Goal: Task Accomplishment & Management: Manage account settings

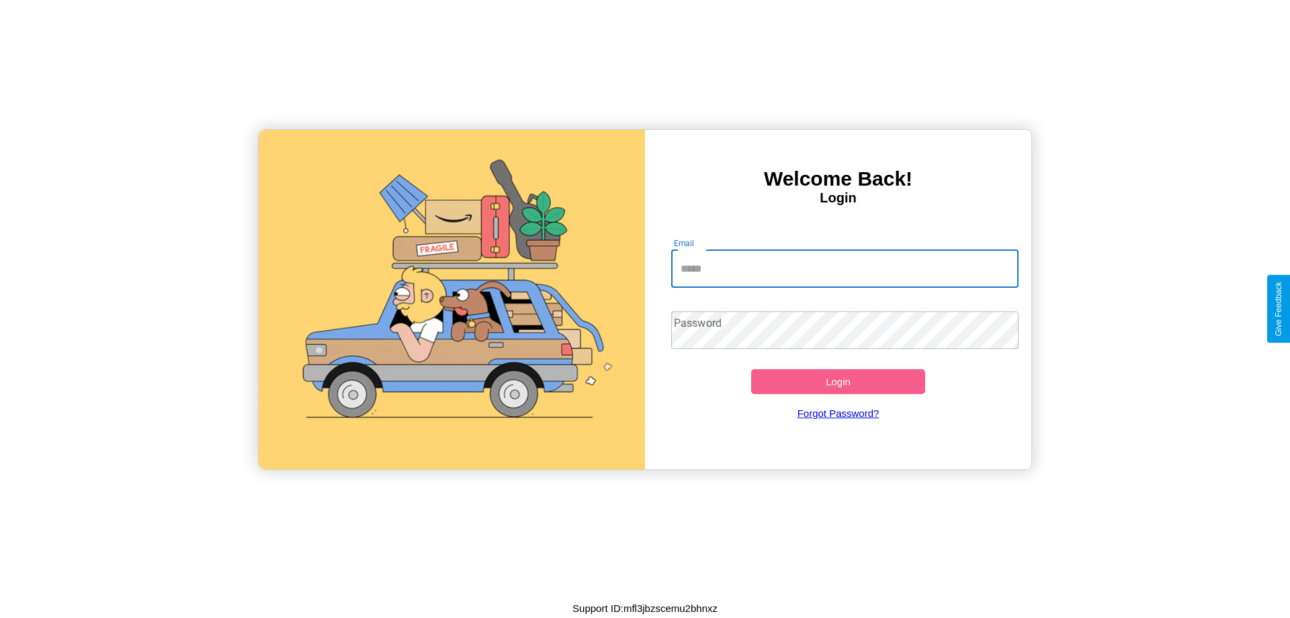
click at [845, 268] on input "Email" at bounding box center [845, 269] width 348 height 38
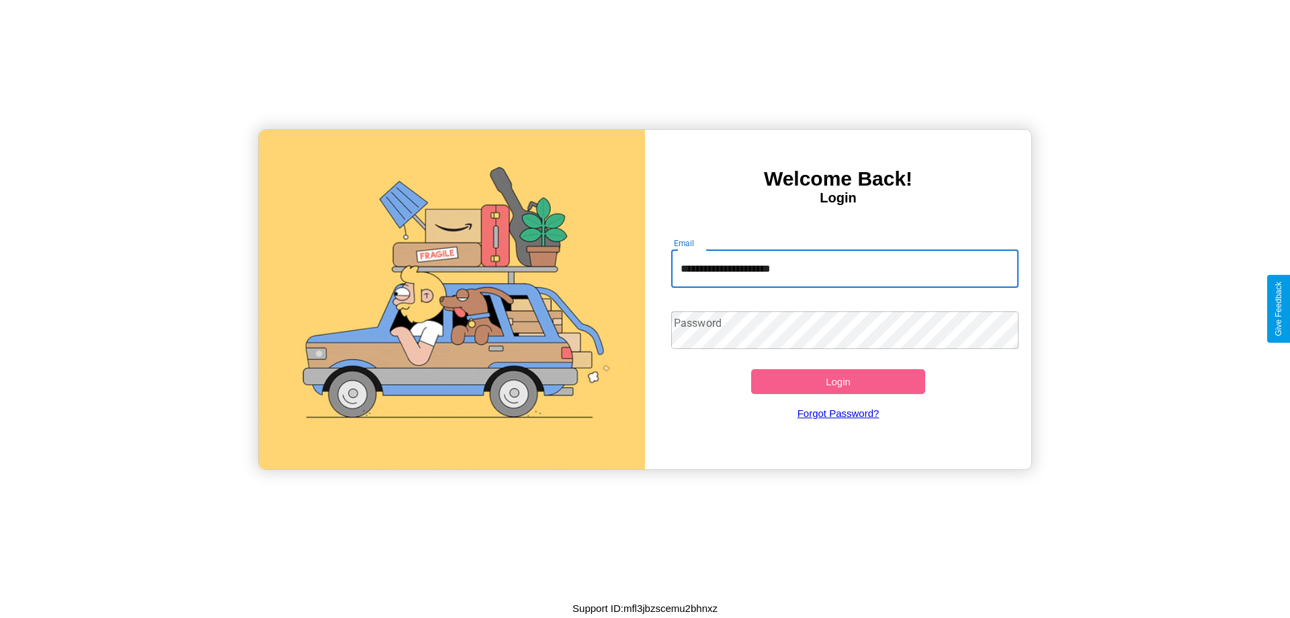
type input "**********"
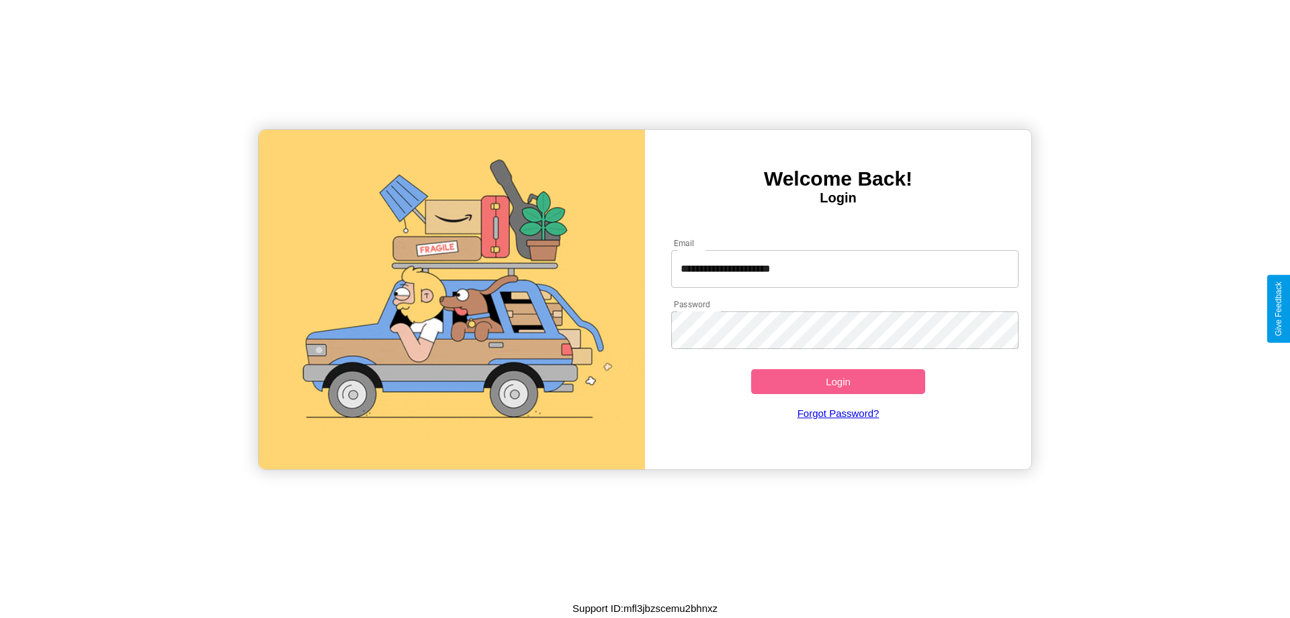
click at [838, 381] on button "Login" at bounding box center [838, 381] width 174 height 25
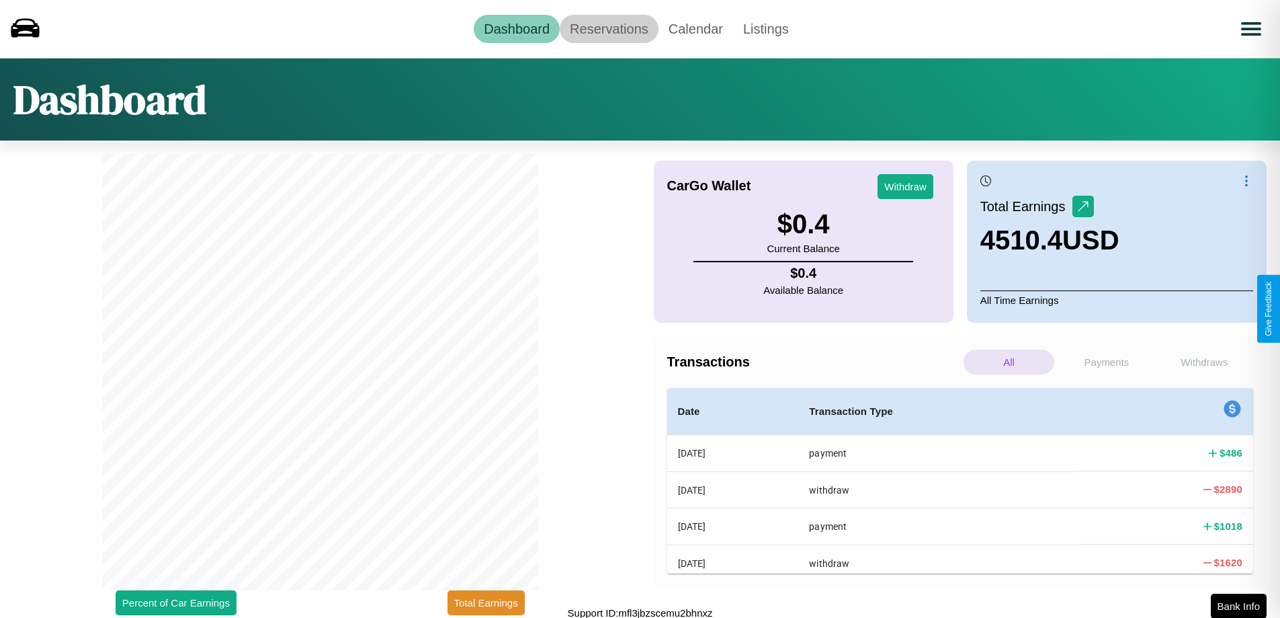
click at [609, 28] on link "Reservations" at bounding box center [609, 29] width 99 height 28
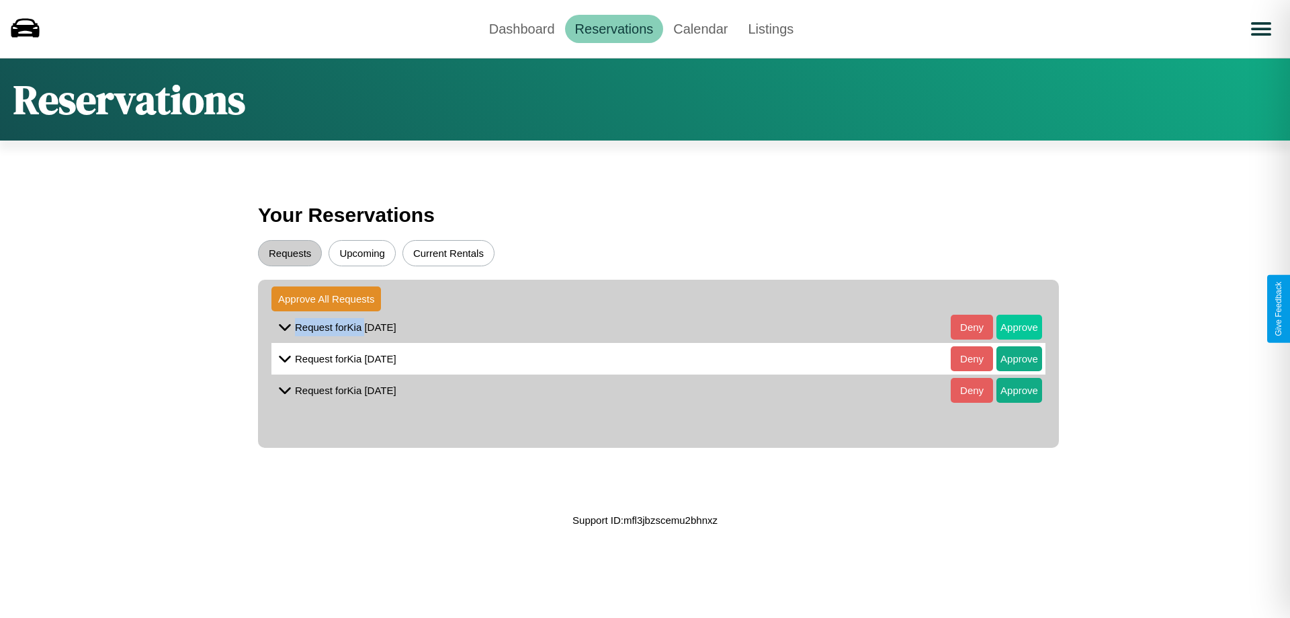
click at [1009, 327] on button "Approve" at bounding box center [1019, 326] width 46 height 25
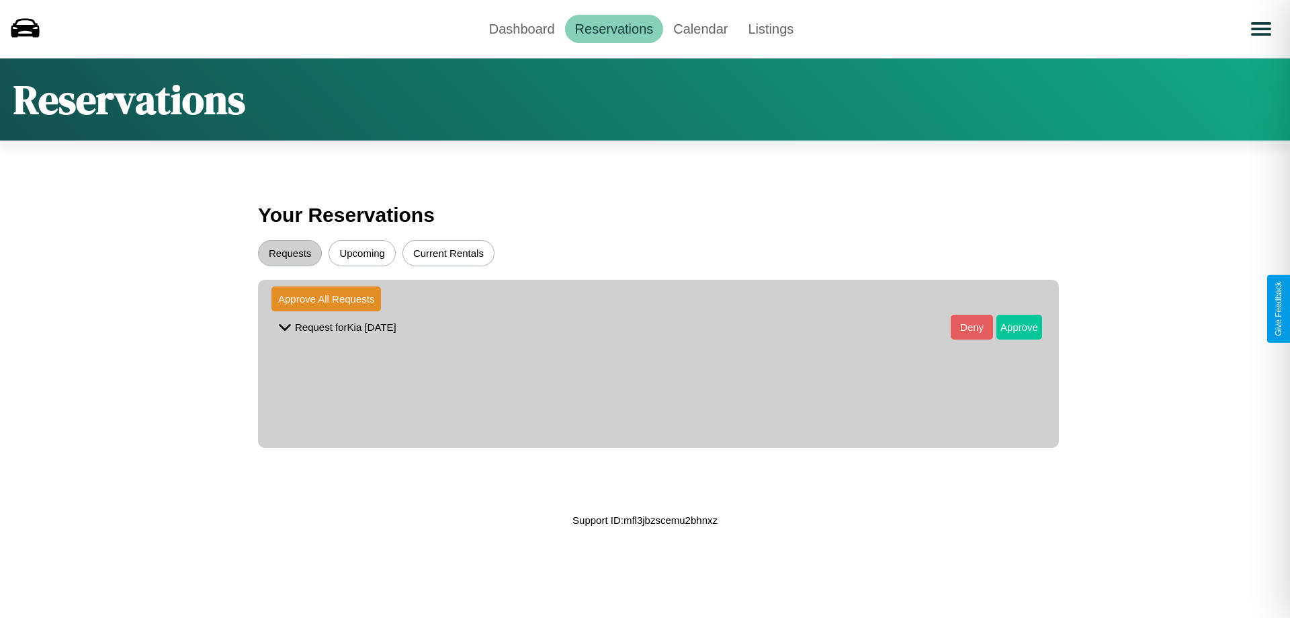
click at [1009, 327] on button "Approve" at bounding box center [1019, 326] width 46 height 25
